Goal: Task Accomplishment & Management: Use online tool/utility

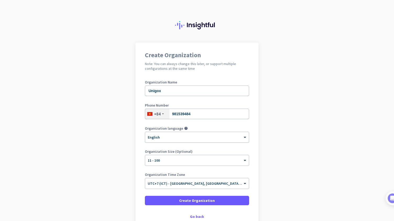
scroll to position [33, 0]
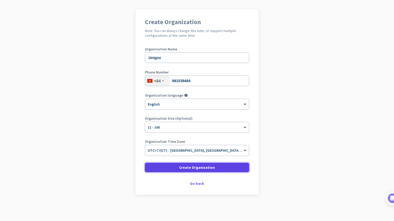
click at [182, 165] on span "Create Organization" at bounding box center [197, 167] width 36 height 5
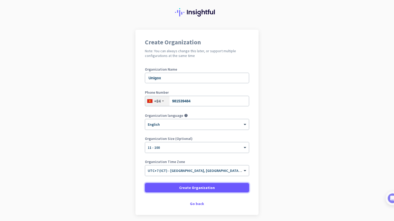
scroll to position [12, 0]
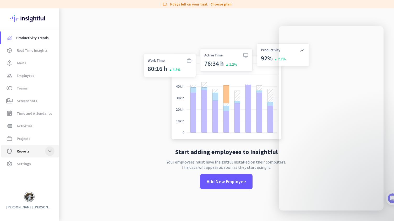
click at [47, 150] on span at bounding box center [49, 150] width 9 height 9
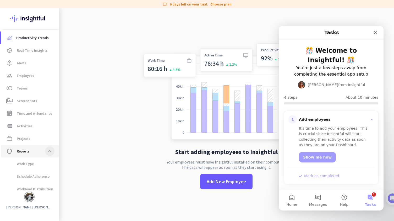
scroll to position [29, 0]
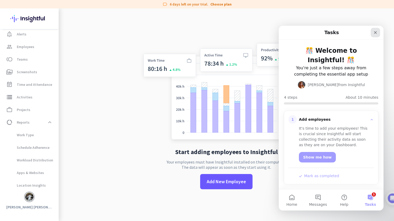
click at [374, 32] on icon "Close" at bounding box center [375, 32] width 4 height 4
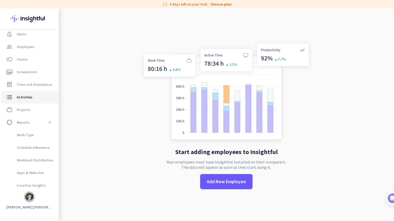
scroll to position [0, 0]
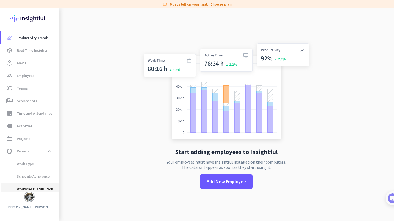
click at [37, 186] on span "Workload Distribution" at bounding box center [29, 188] width 48 height 13
